Goal: Book appointment/travel/reservation

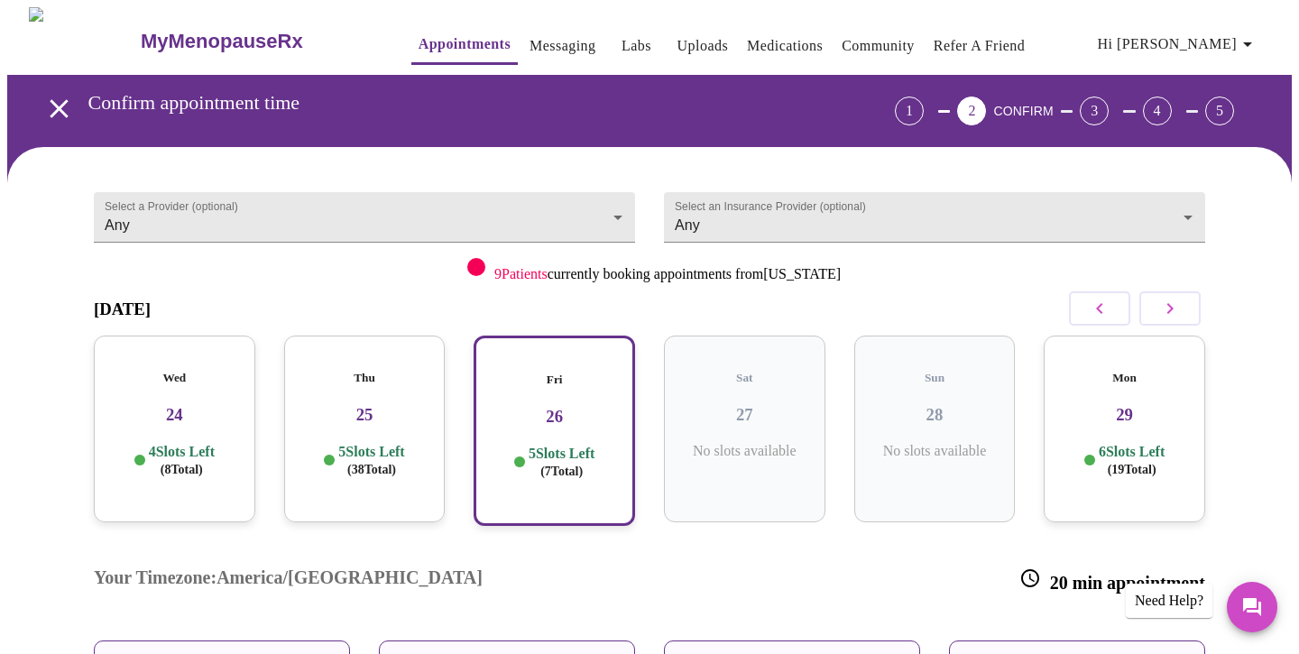
scroll to position [200, 0]
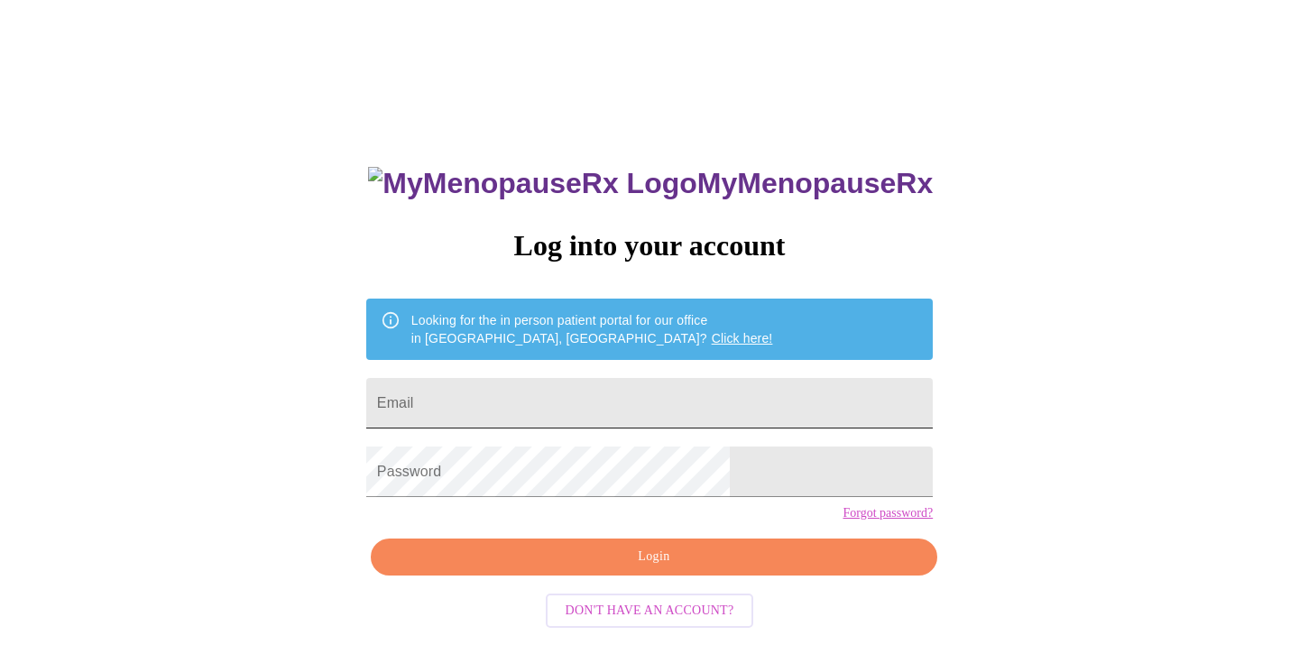
click at [552, 406] on input "Email" at bounding box center [649, 403] width 566 height 51
type input "[EMAIL_ADDRESS][DOMAIN_NAME]"
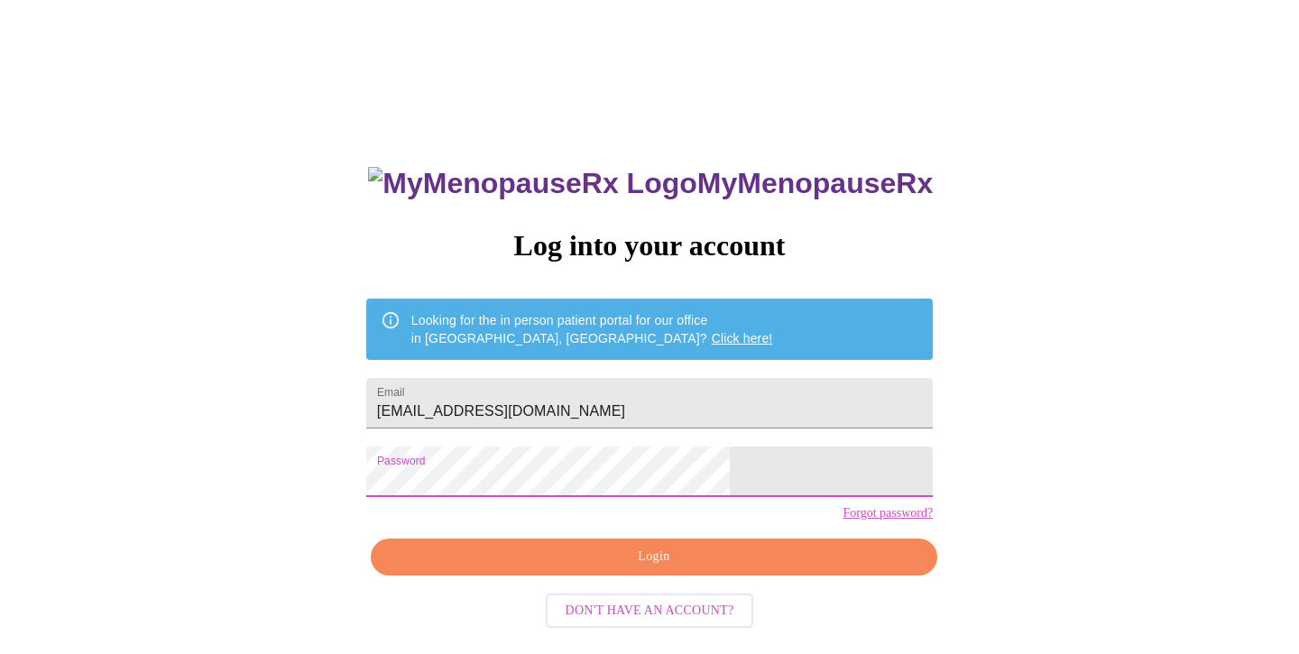
click at [621, 568] on span "Login" at bounding box center [653, 557] width 525 height 23
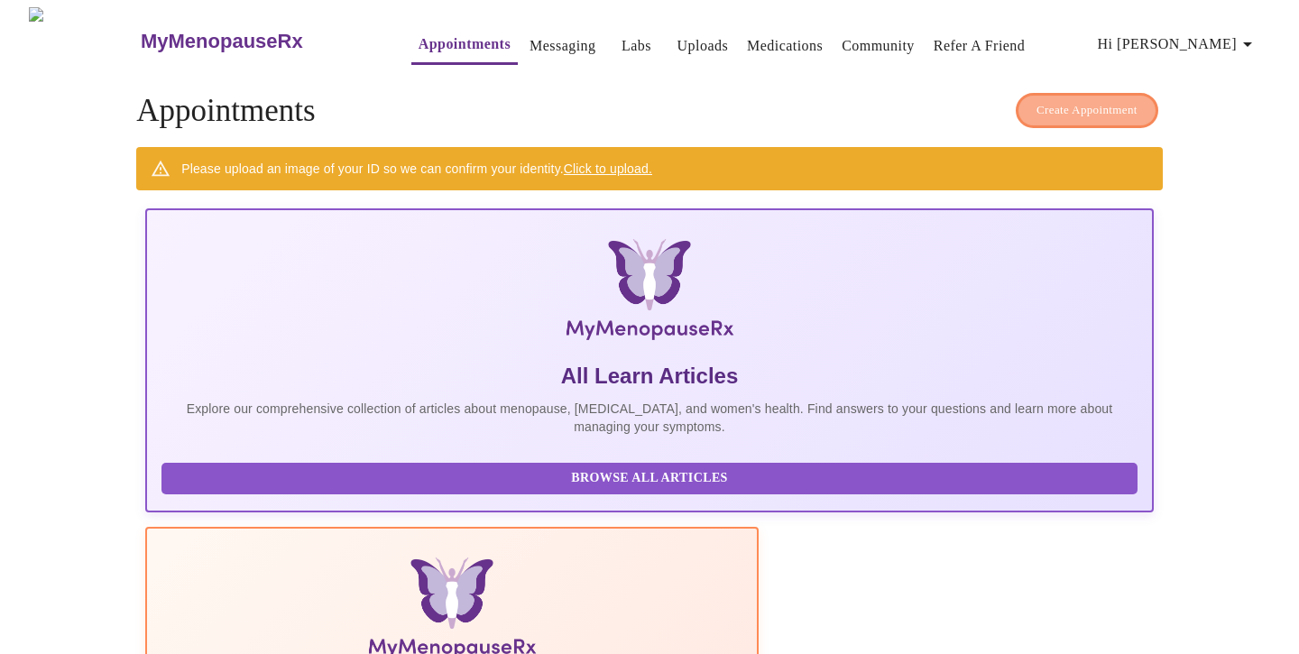
click at [1064, 118] on button "Create Appointment" at bounding box center [1087, 110] width 143 height 35
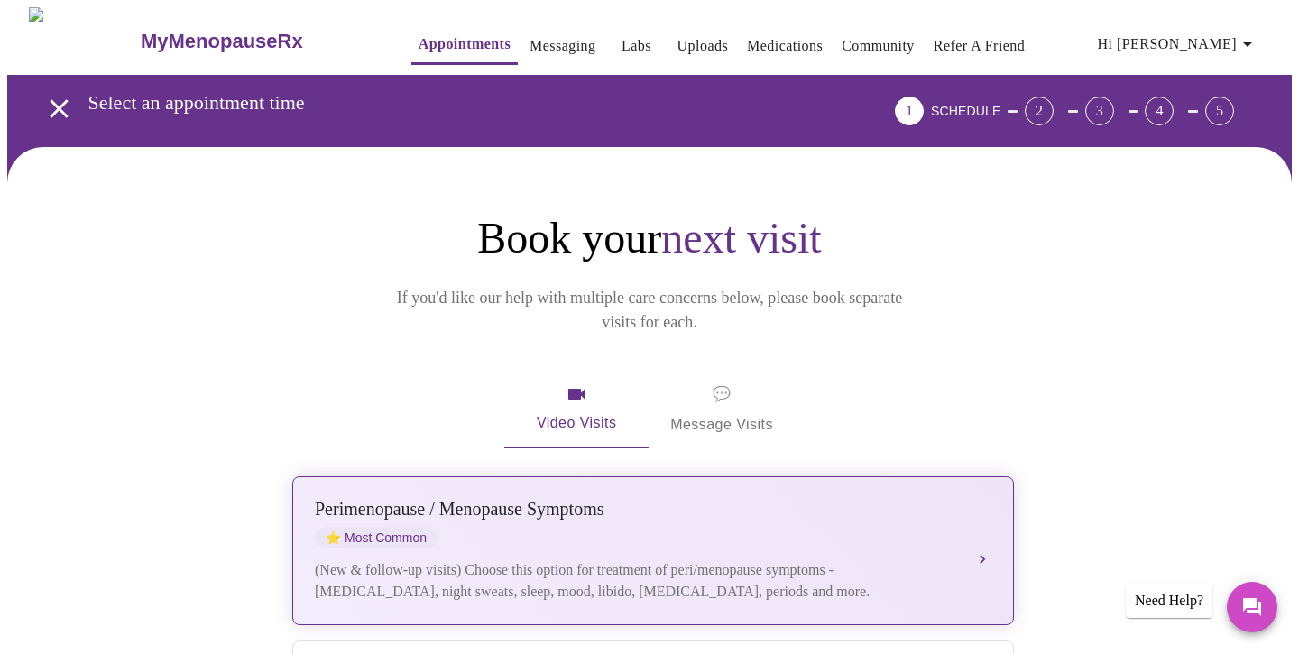
click at [640, 521] on div "[MEDICAL_DATA] / Menopause Symptoms ⭐ Most Common (New & follow-up visits) Choo…" at bounding box center [653, 551] width 676 height 104
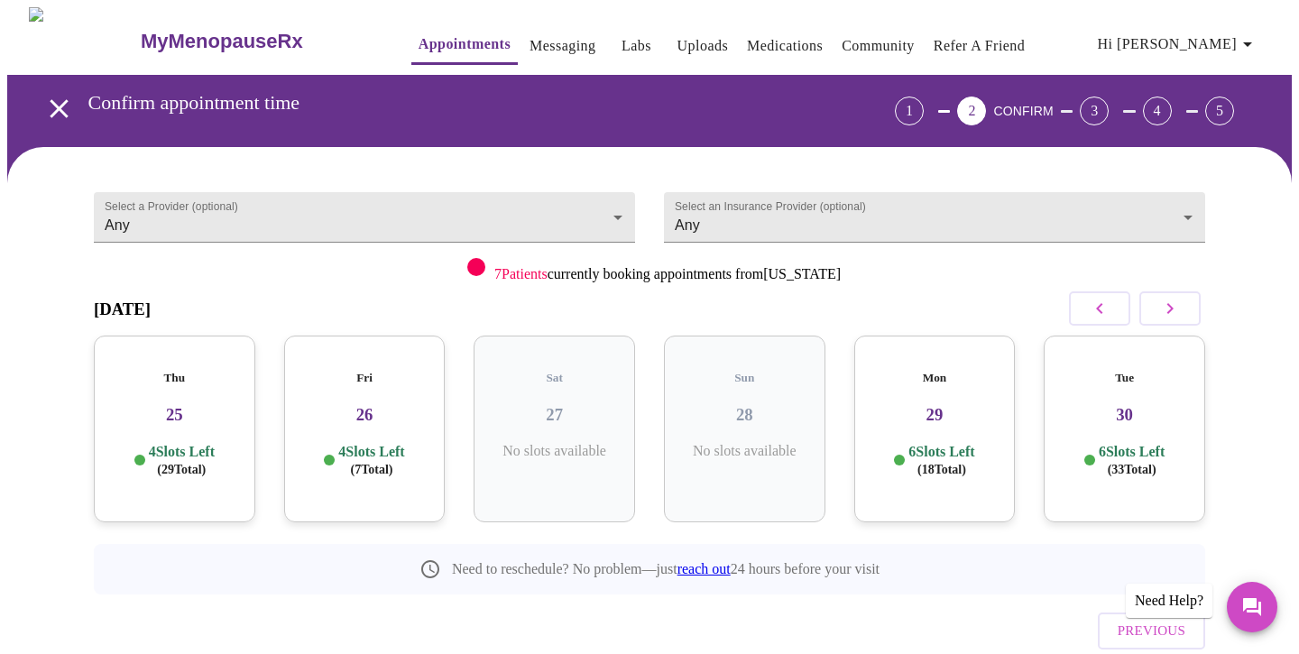
scroll to position [55, 0]
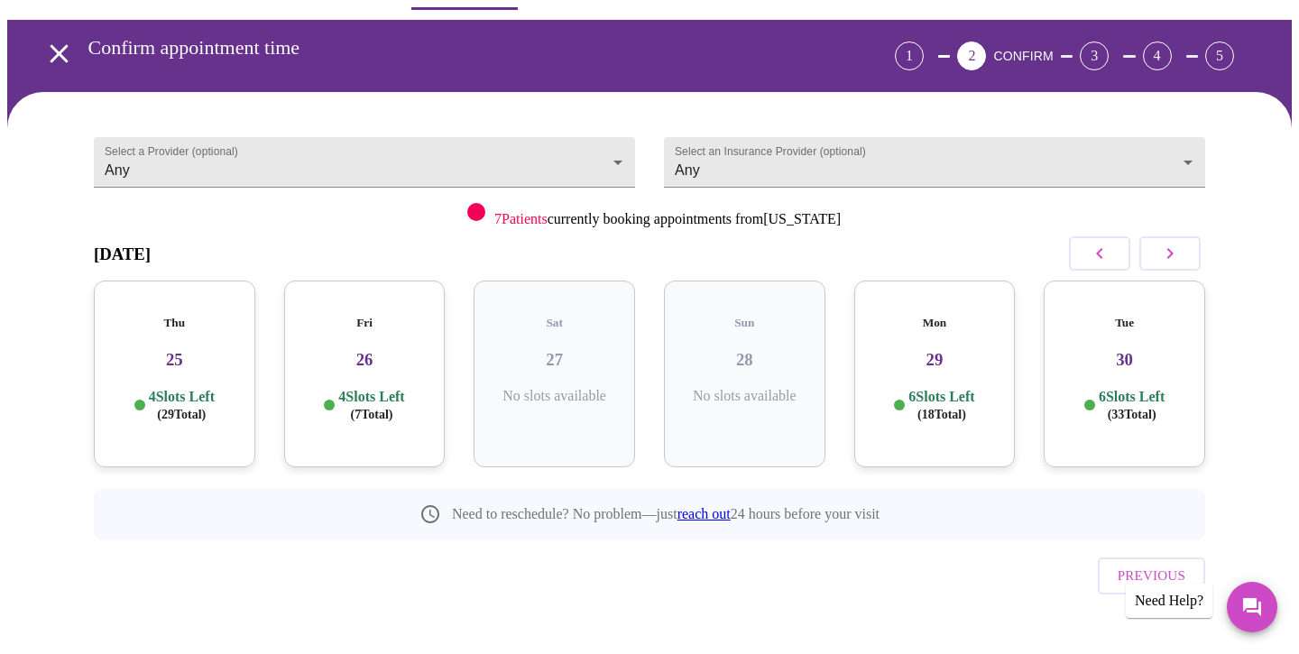
click at [161, 366] on div "Thu 25 4 Slots Left ( 29 Total)" at bounding box center [174, 373] width 161 height 187
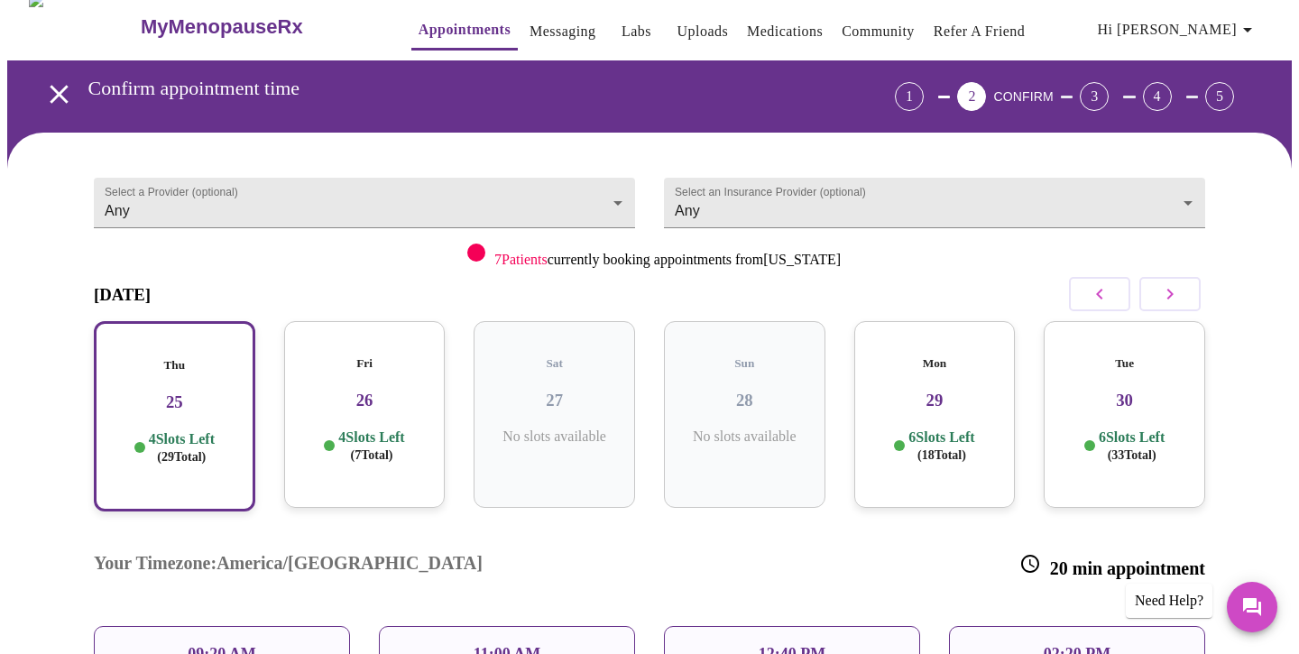
scroll to position [0, 0]
